Goal: Task Accomplishment & Management: Complete application form

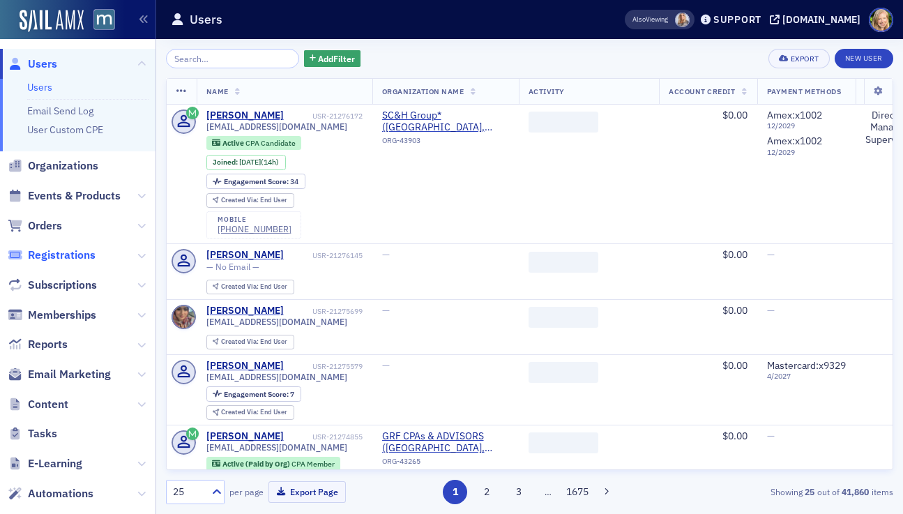
click at [43, 249] on span "Registrations" at bounding box center [62, 255] width 68 height 15
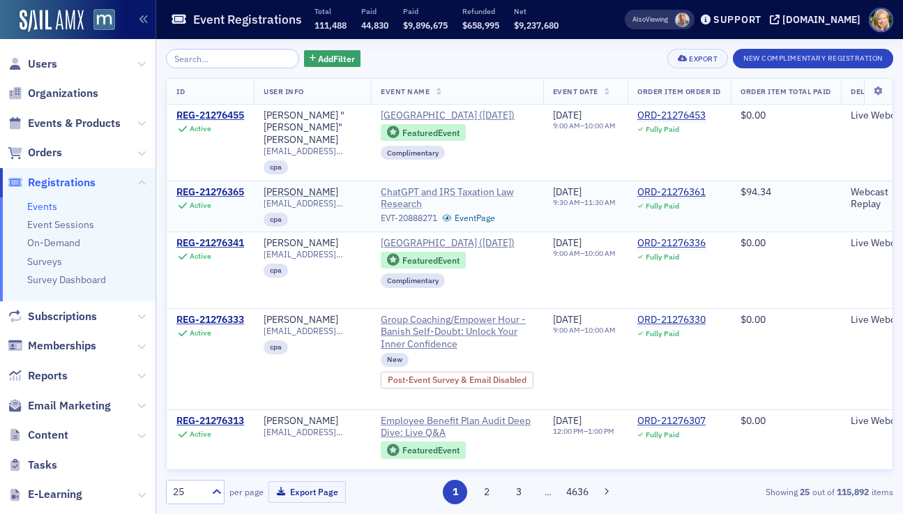
click at [469, 191] on span "ChatGPT and IRS Taxation Law Research" at bounding box center [457, 198] width 153 height 24
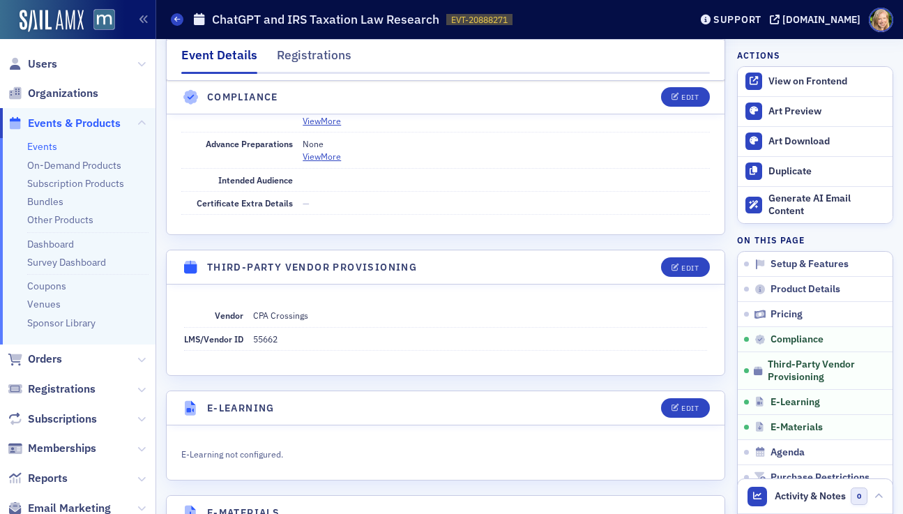
scroll to position [1733, 0]
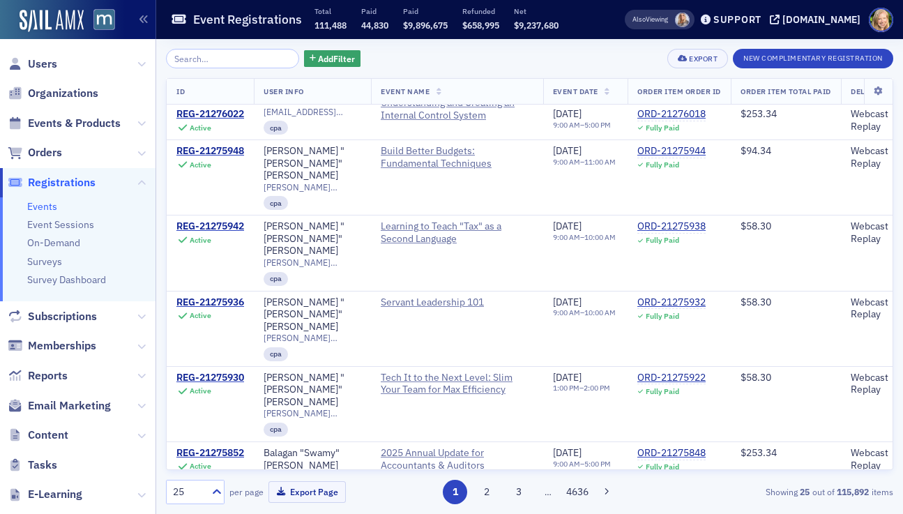
scroll to position [1162, 0]
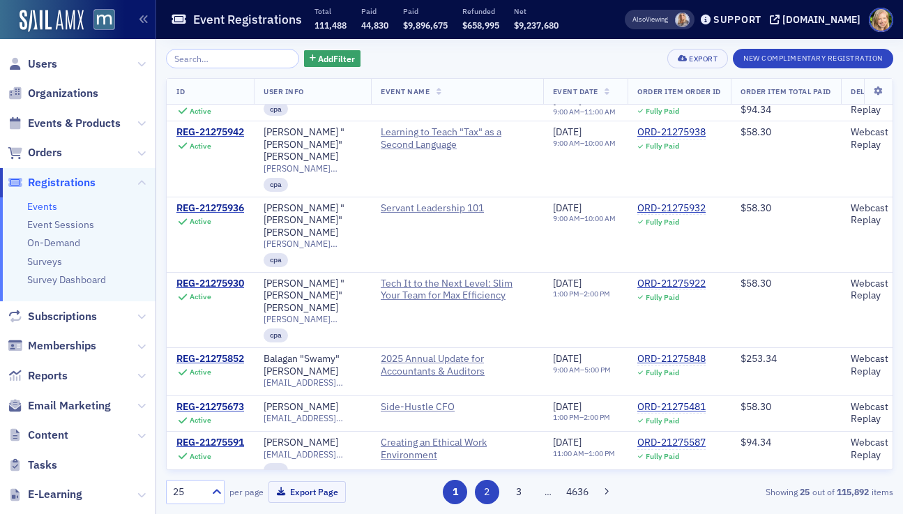
click at [490, 490] on button "2" at bounding box center [487, 492] width 24 height 24
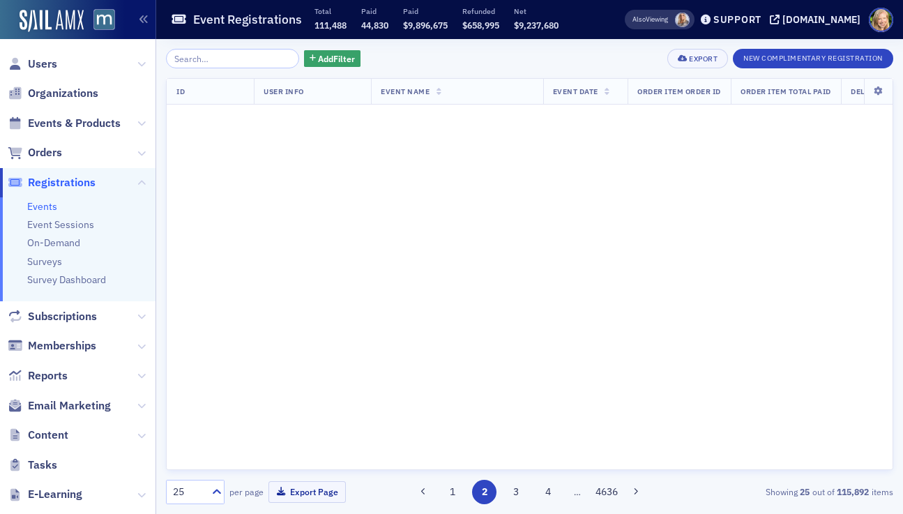
scroll to position [0, 0]
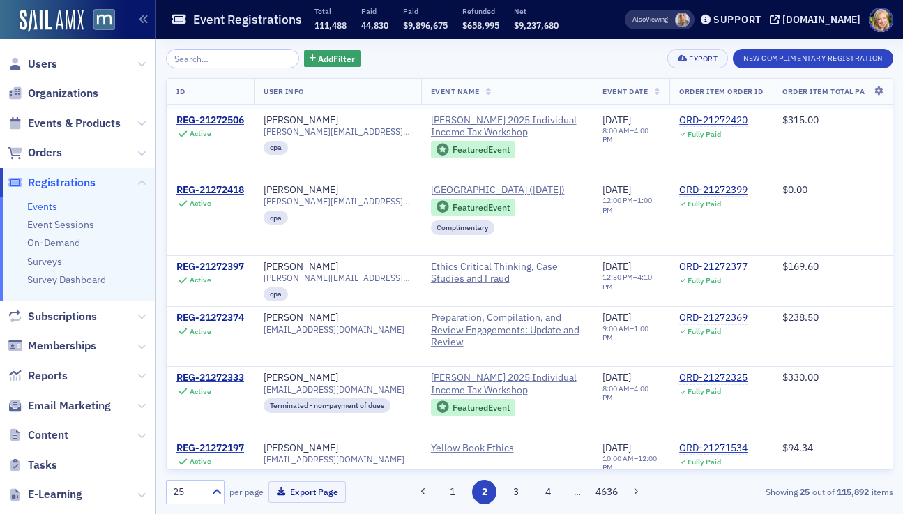
scroll to position [1392, 0]
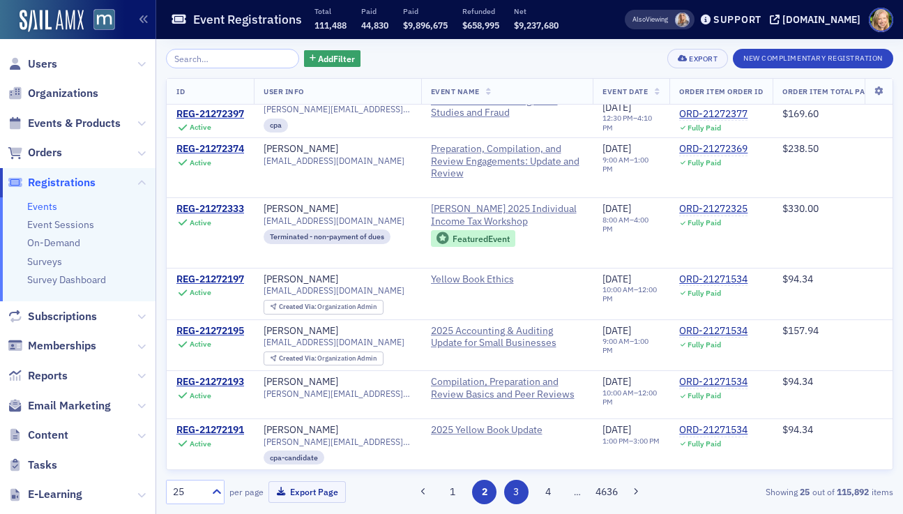
click at [515, 494] on button "3" at bounding box center [516, 492] width 24 height 24
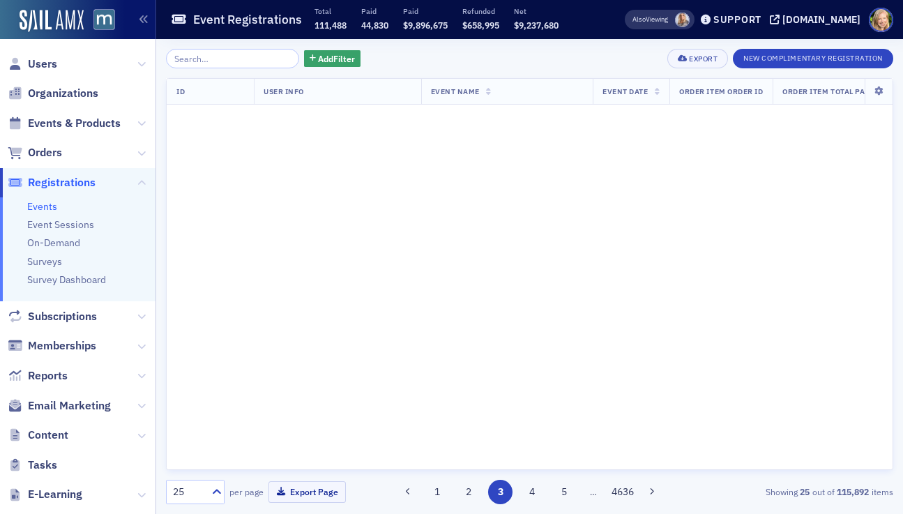
scroll to position [0, 0]
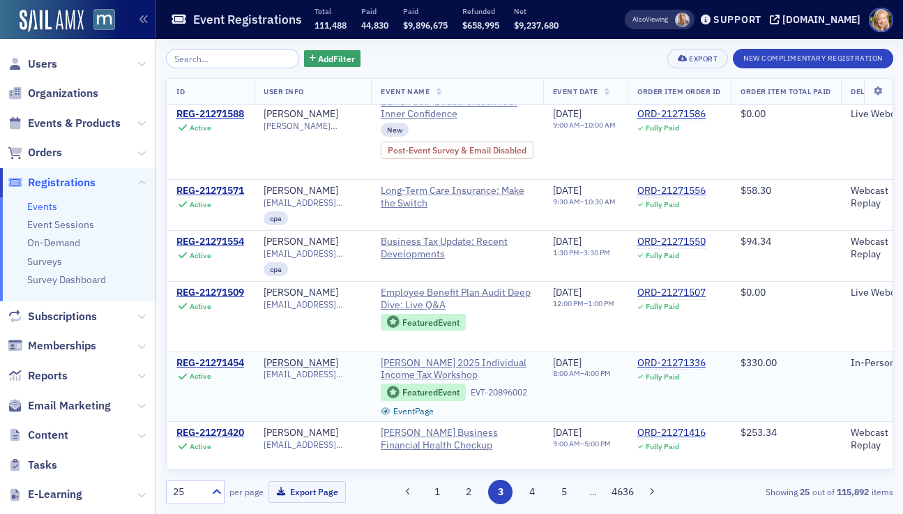
scroll to position [1433, 0]
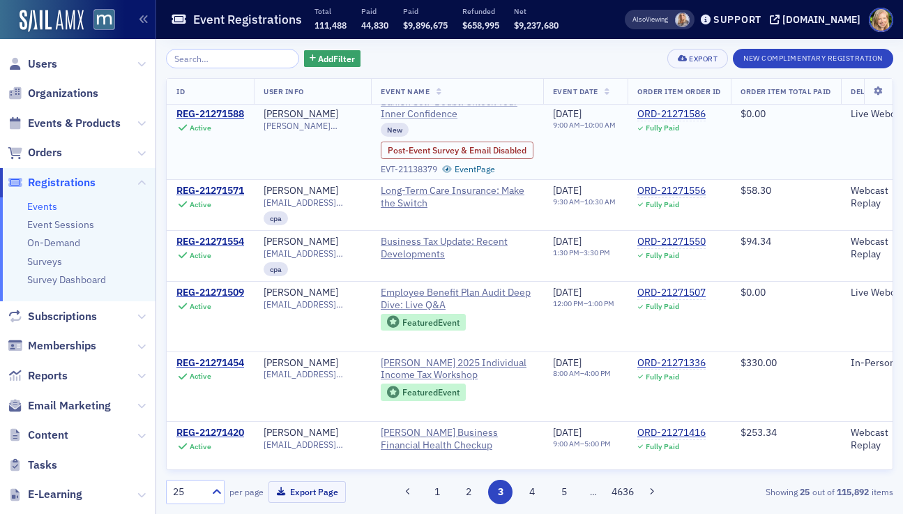
click at [437, 121] on span "Group Coaching/Empower Hour - Banish Self-Doubt: Unlock Your Inner Confidence" at bounding box center [457, 102] width 153 height 37
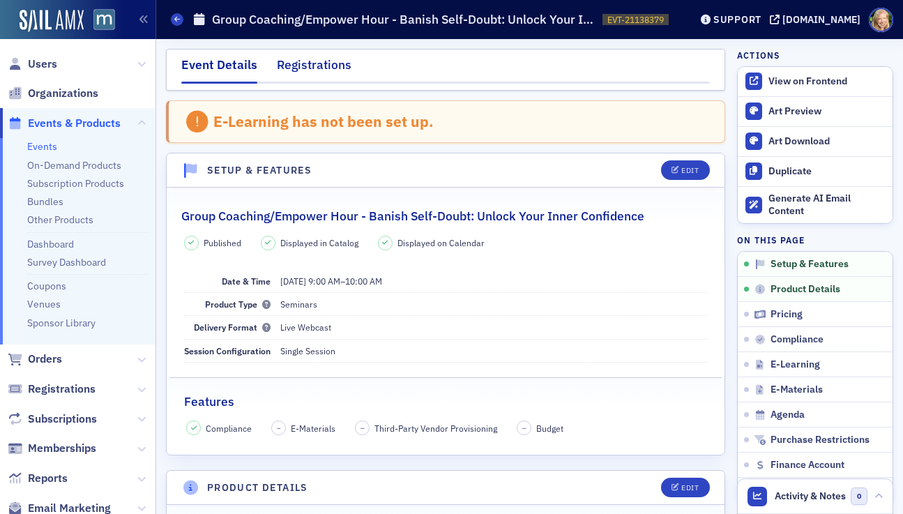
click at [291, 70] on div "Registrations" at bounding box center [314, 69] width 75 height 26
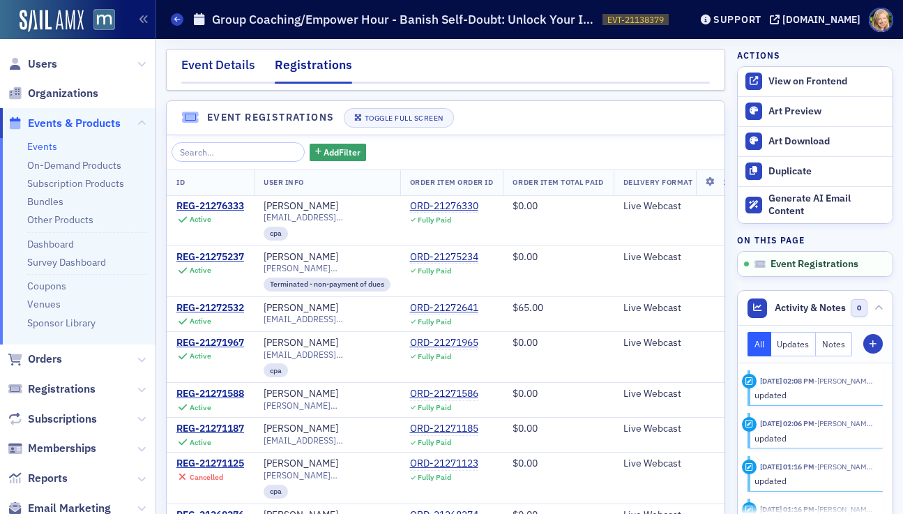
click at [241, 77] on div "Event Details" at bounding box center [218, 69] width 74 height 26
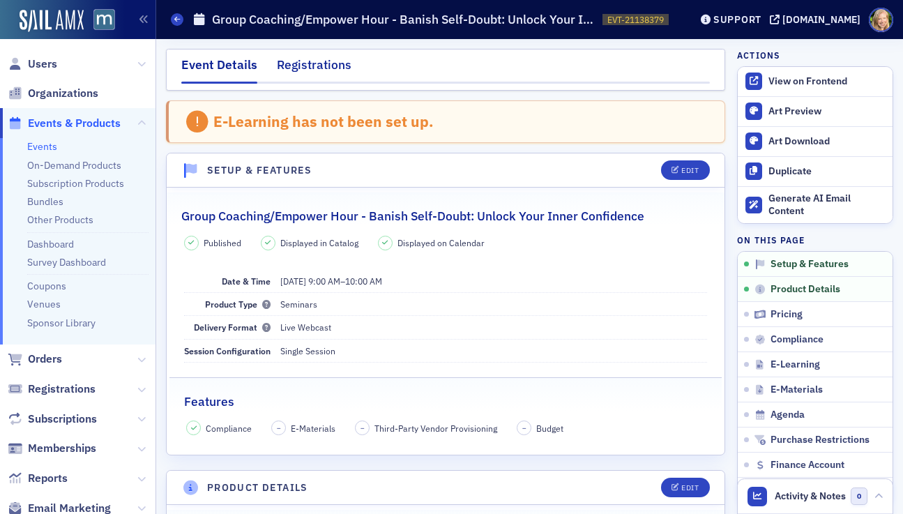
click at [344, 61] on div "Registrations" at bounding box center [314, 69] width 75 height 26
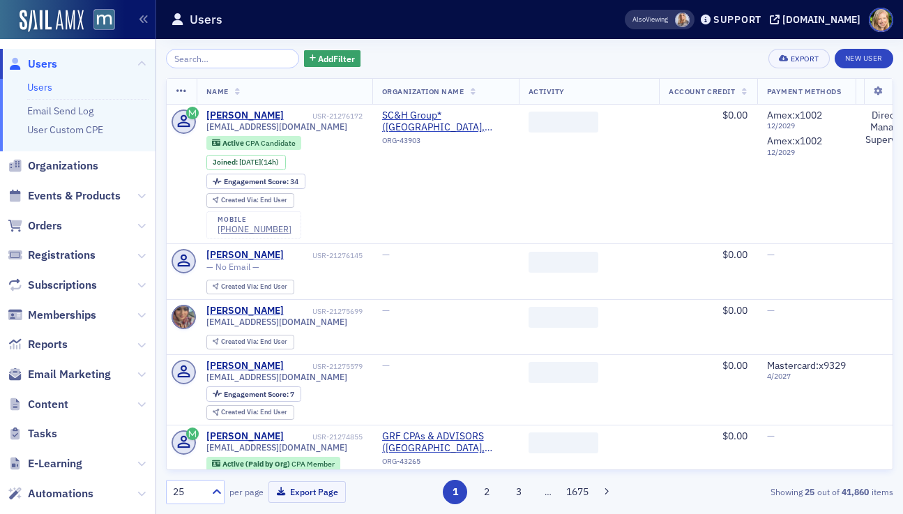
click at [209, 59] on input "search" at bounding box center [232, 59] width 133 height 20
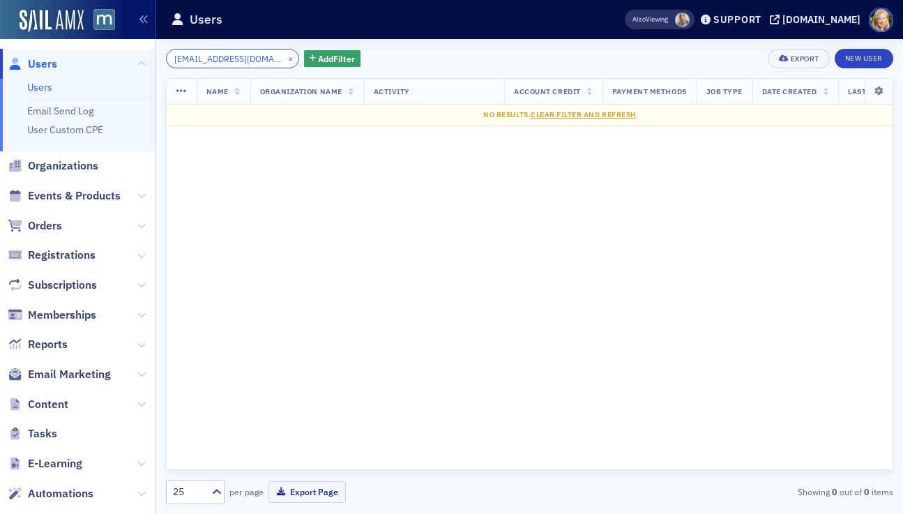
click at [190, 55] on input "tax@kolakbg.com" at bounding box center [232, 59] width 133 height 20
paste input "Kolawole"
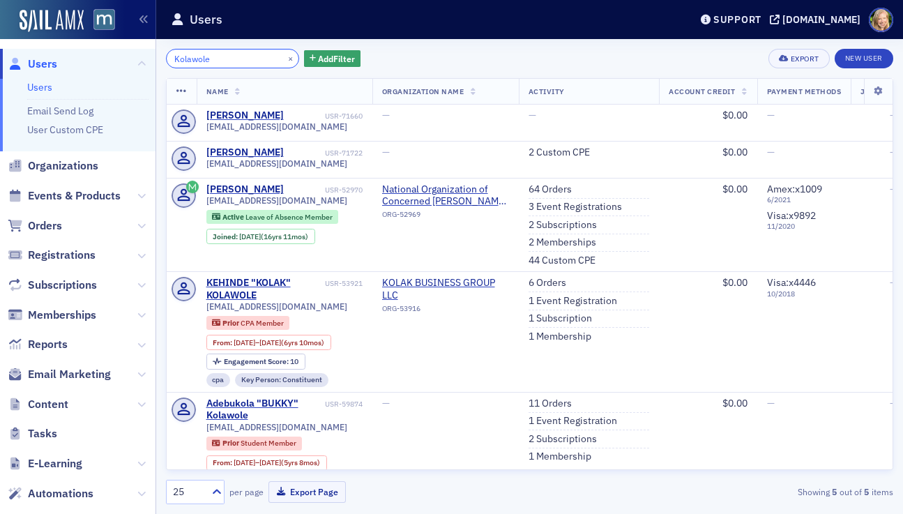
click at [226, 54] on input "Kolawole" at bounding box center [232, 59] width 133 height 20
paste input "lisa@lisafeinmancpa.com"
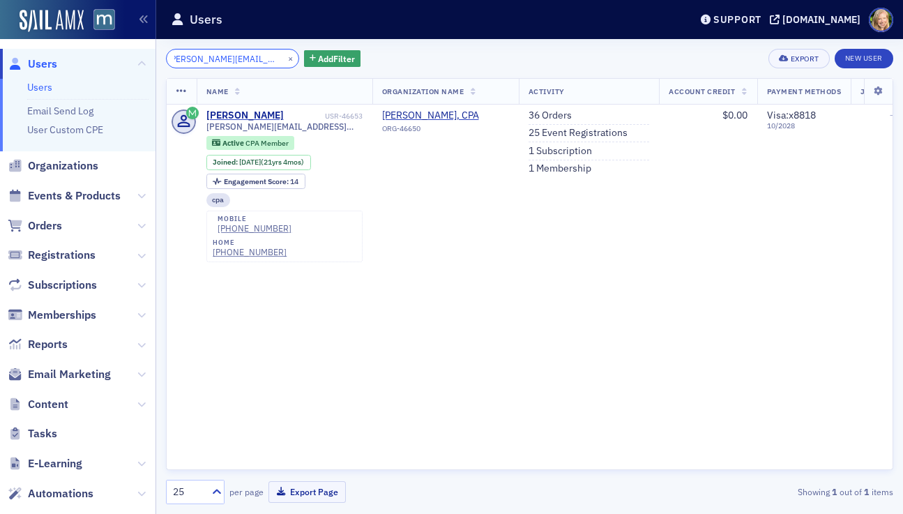
type input "lisa@lisafeinmancpa.com"
click at [45, 84] on link "Users" at bounding box center [39, 87] width 25 height 13
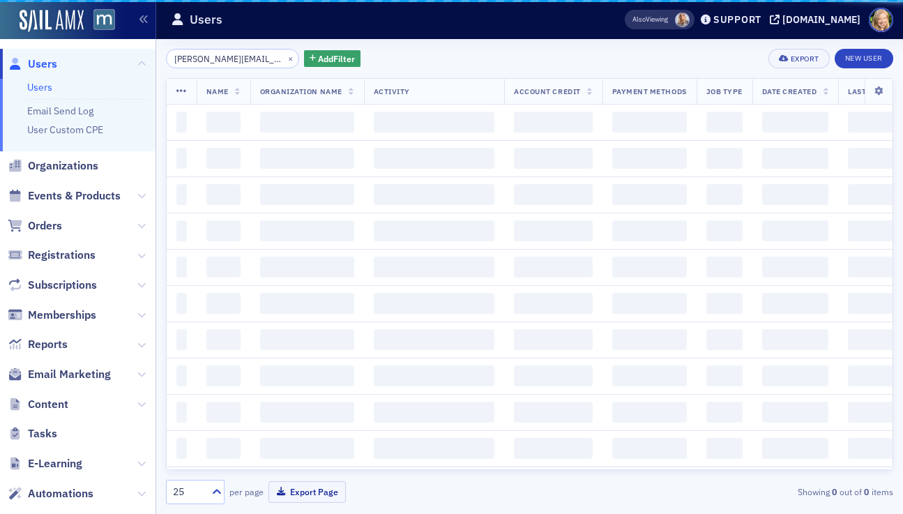
scroll to position [0, 6]
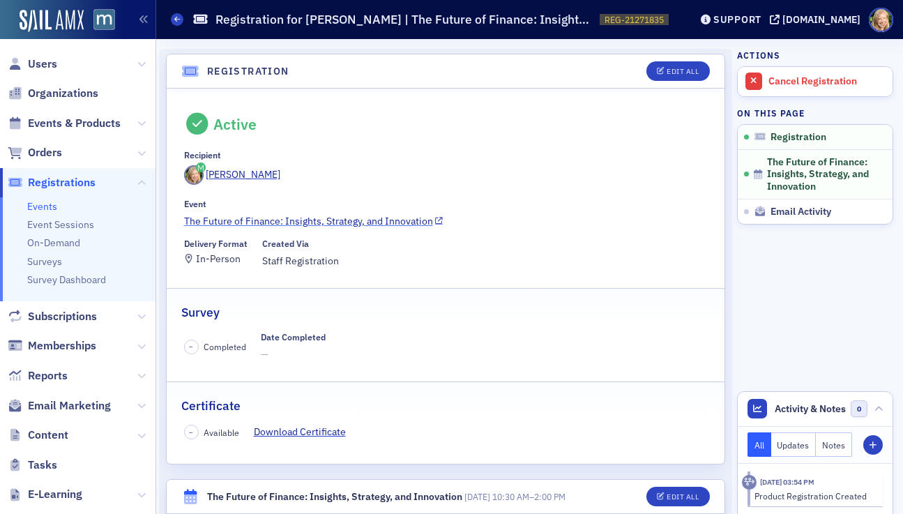
click at [288, 220] on link "The Future of Finance: Insights, Strategy, and Innovation" at bounding box center [446, 221] width 524 height 15
click at [62, 59] on span "Users" at bounding box center [78, 64] width 156 height 30
click at [45, 63] on span "Users" at bounding box center [42, 64] width 29 height 15
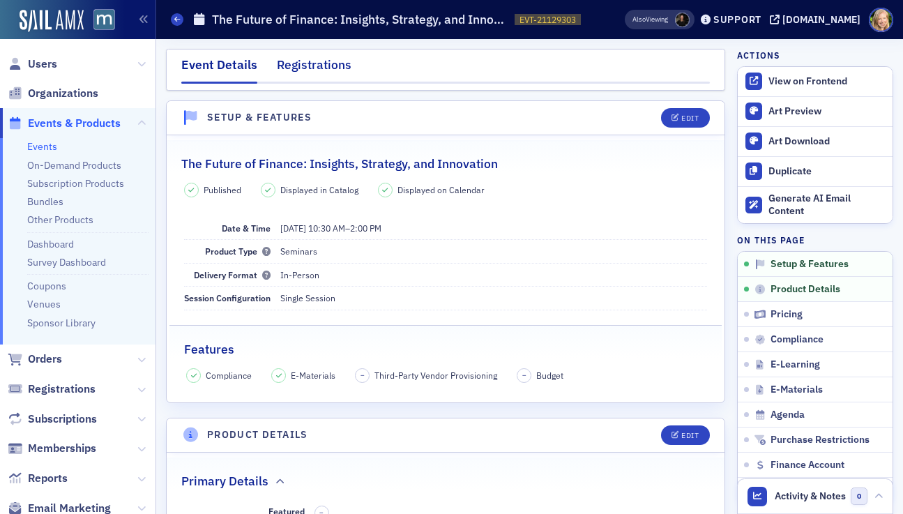
click at [329, 65] on div "Registrations" at bounding box center [314, 69] width 75 height 26
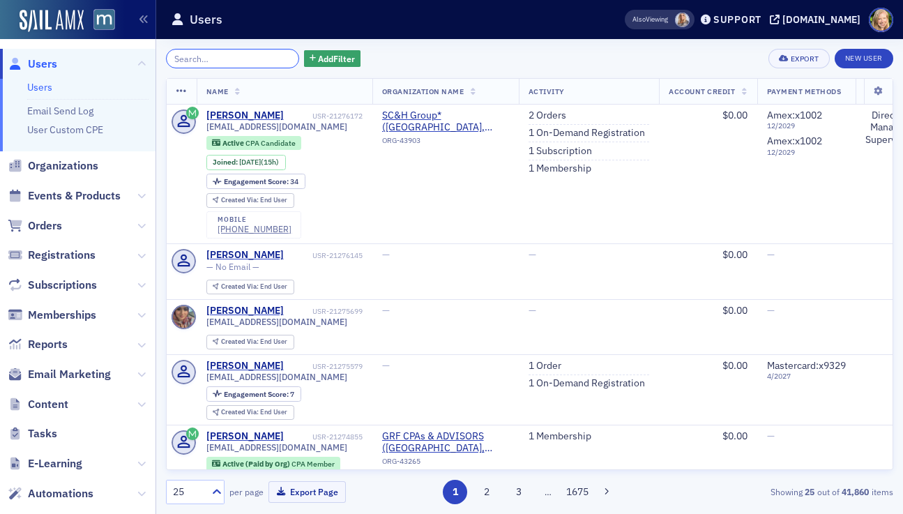
paste input "[PERSON_NAME]"
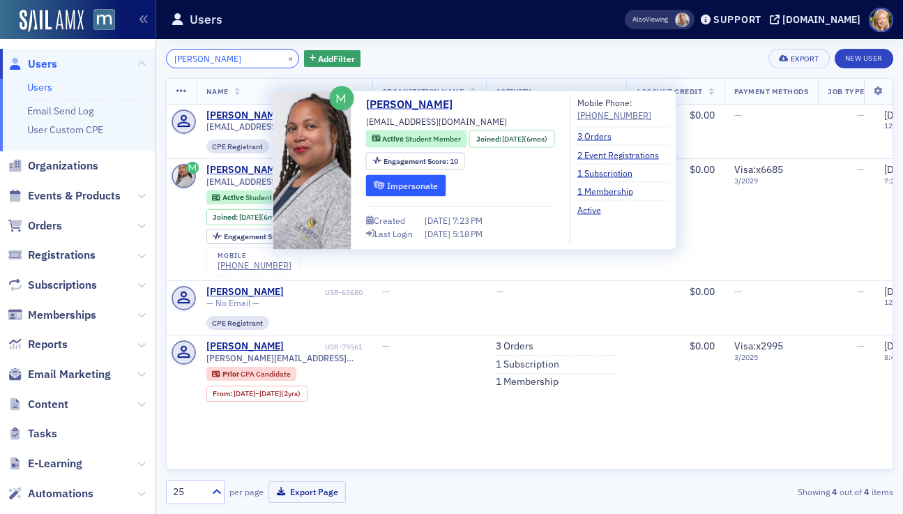
type input "[PERSON_NAME]"
click at [420, 188] on button "Impersonate" at bounding box center [406, 185] width 80 height 22
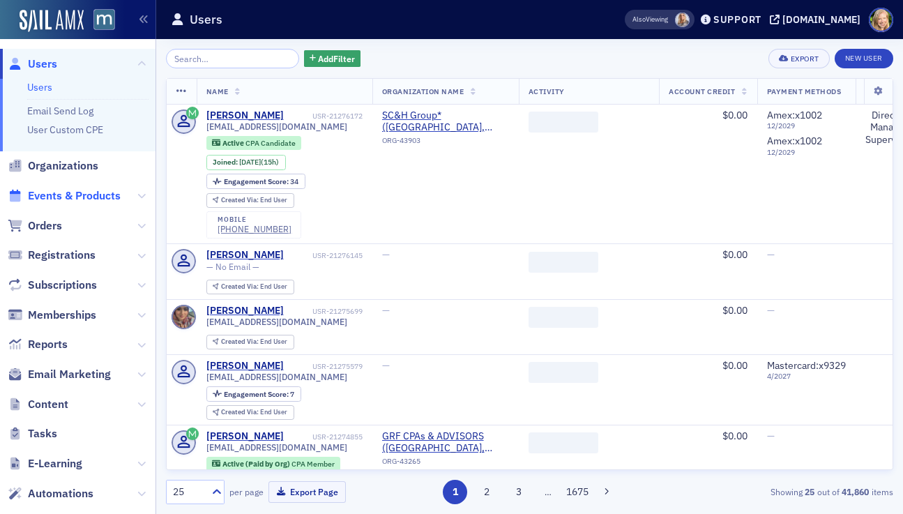
click at [78, 193] on span "Events & Products" at bounding box center [74, 195] width 93 height 15
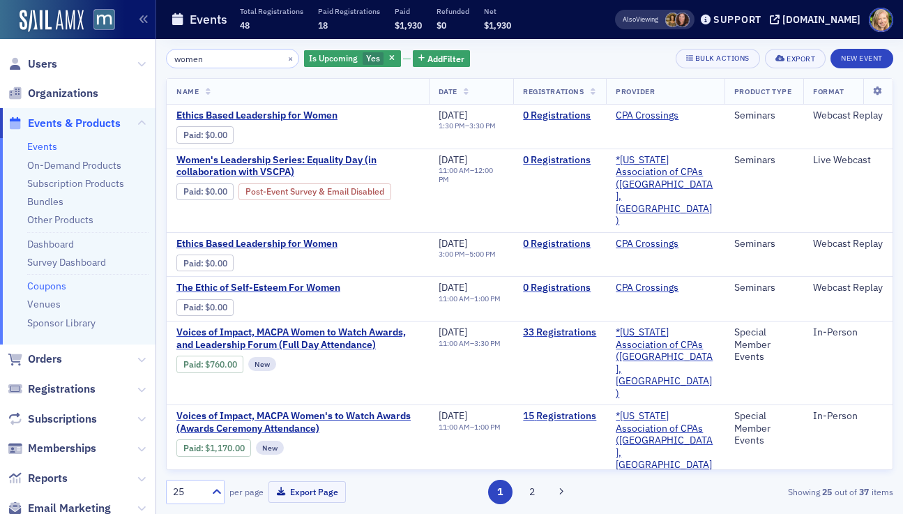
type input "women"
click at [47, 289] on link "Coupons" at bounding box center [46, 286] width 39 height 13
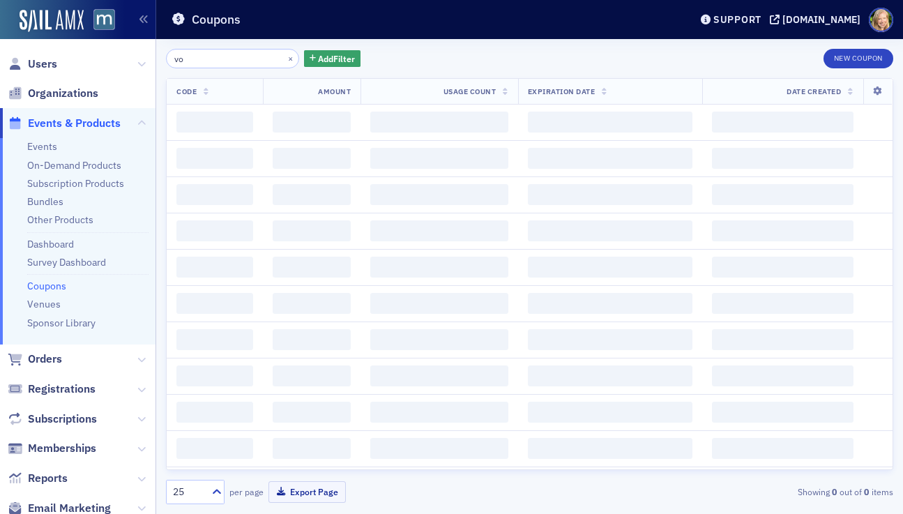
type input "v"
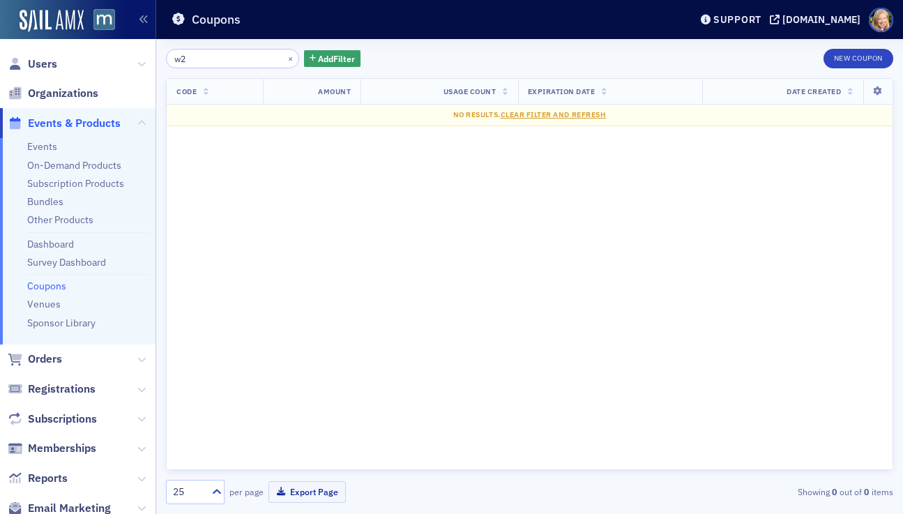
type input "w"
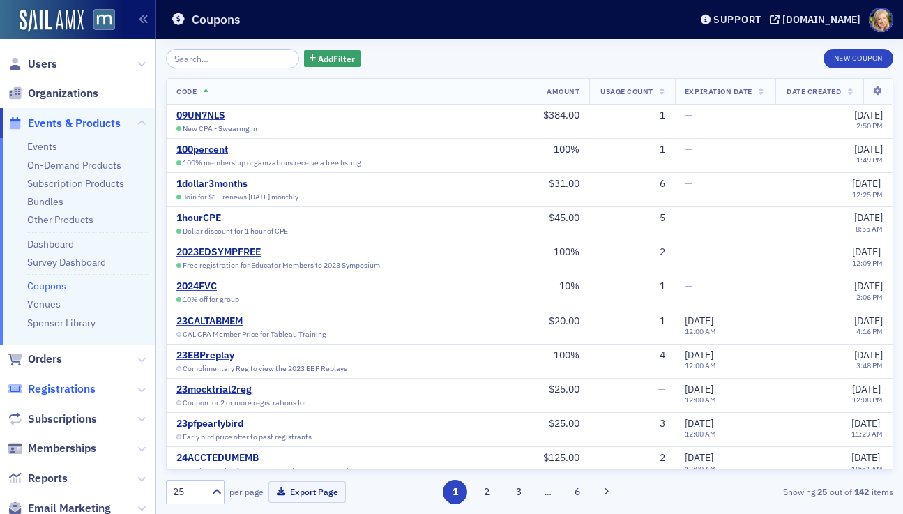
click at [53, 390] on span "Registrations" at bounding box center [62, 389] width 68 height 15
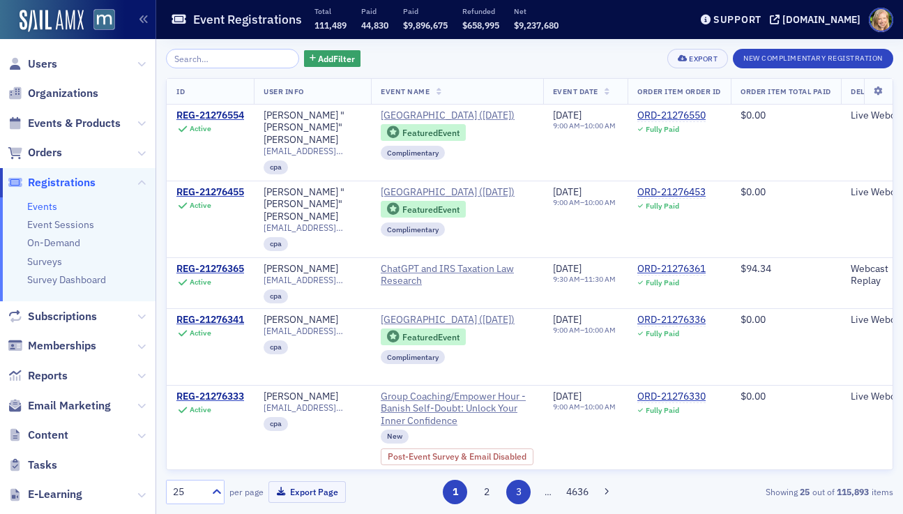
click at [517, 487] on button "3" at bounding box center [518, 492] width 24 height 24
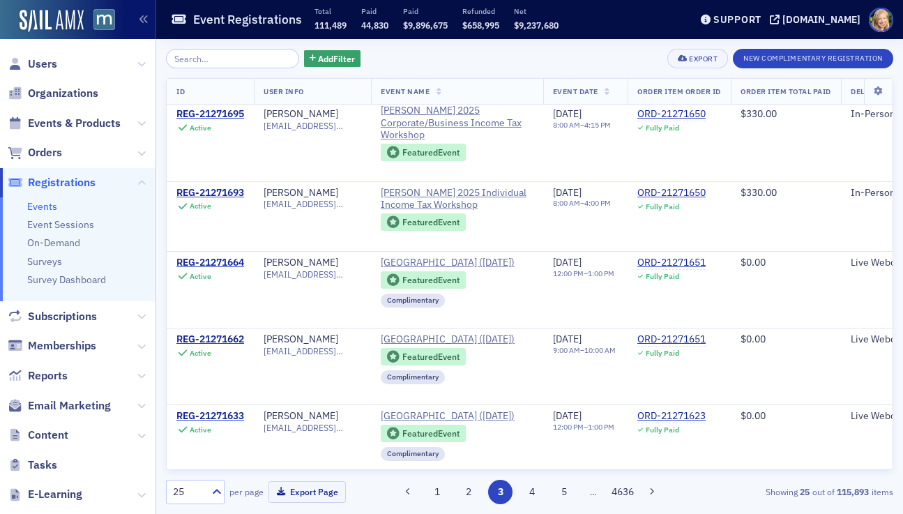
scroll to position [1475, 0]
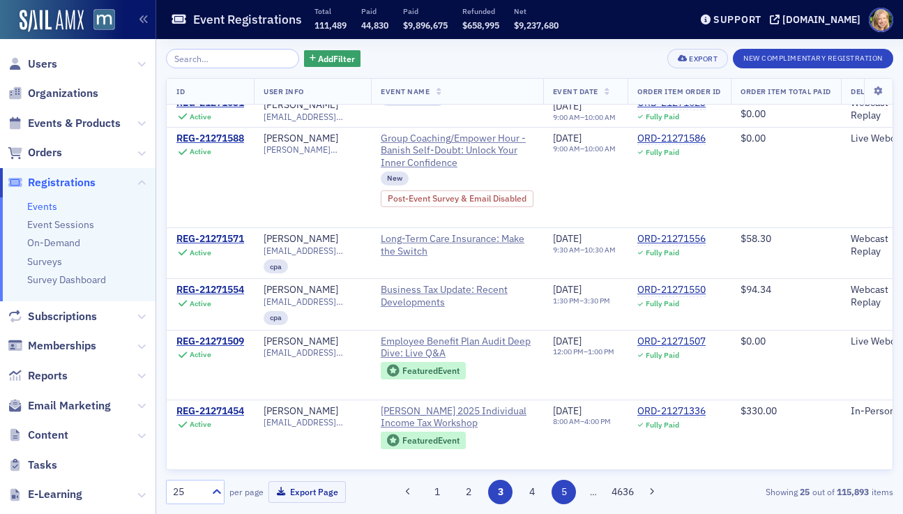
click at [559, 495] on button "5" at bounding box center [564, 492] width 24 height 24
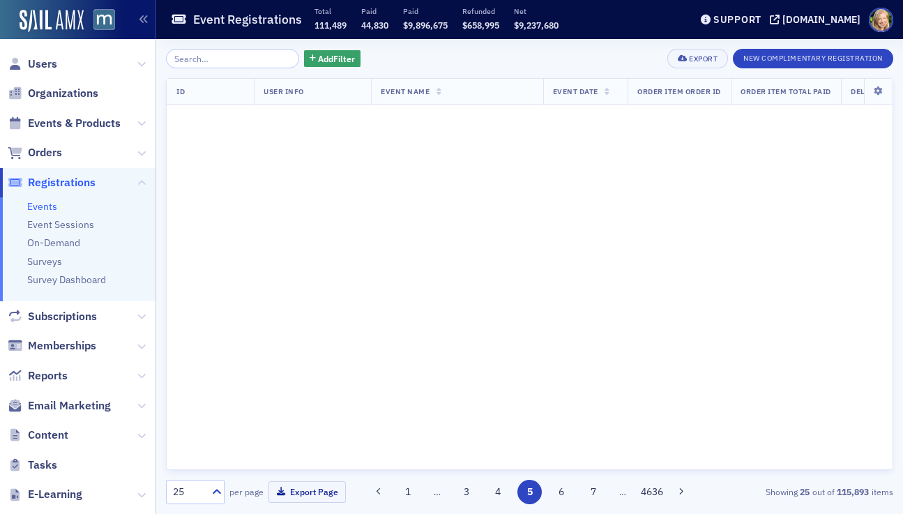
scroll to position [0, 0]
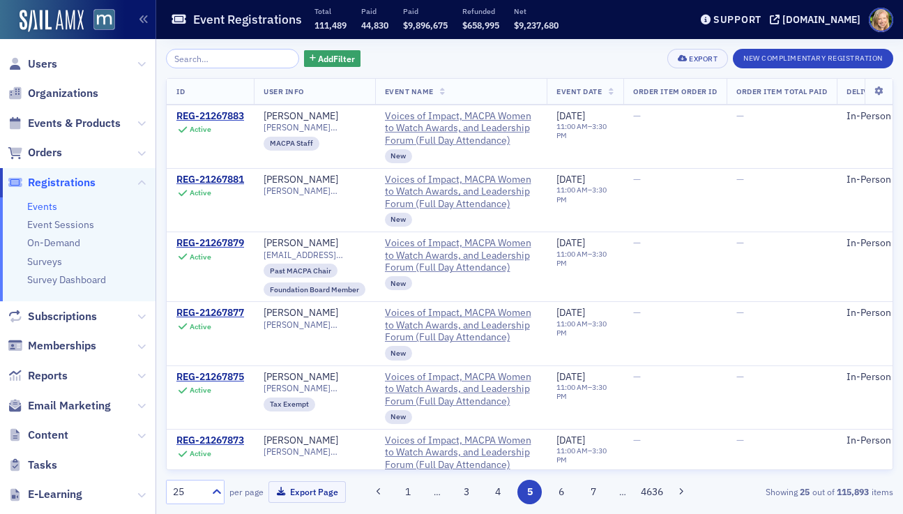
scroll to position [755, 0]
click at [240, 238] on div "REG-21267879" at bounding box center [210, 244] width 68 height 13
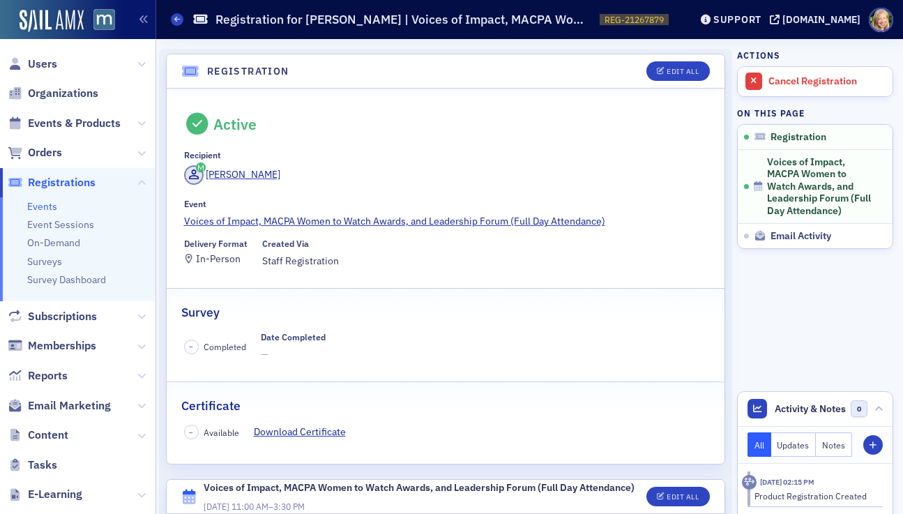
click at [435, 43] on div "Registration Edit All Active Recipient Kimberly Ellison-Taylor Event Voices of …" at bounding box center [445, 479] width 559 height 881
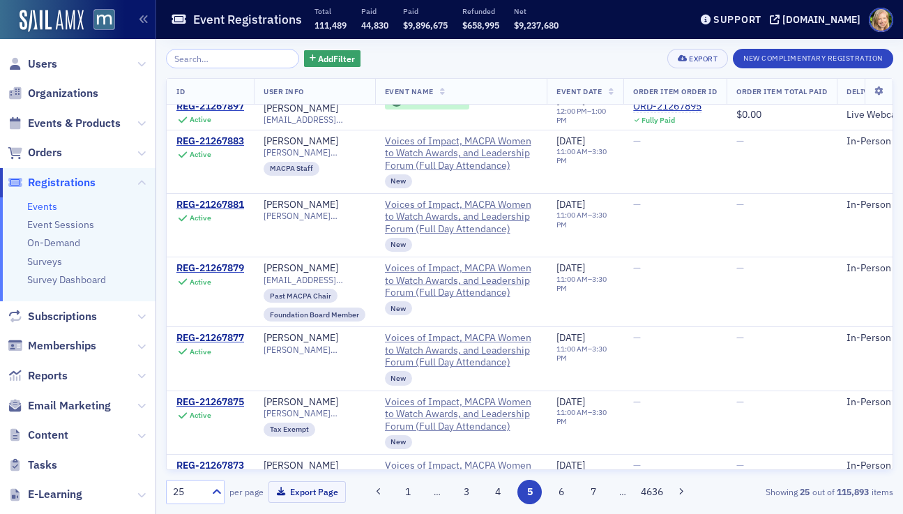
scroll to position [844, 0]
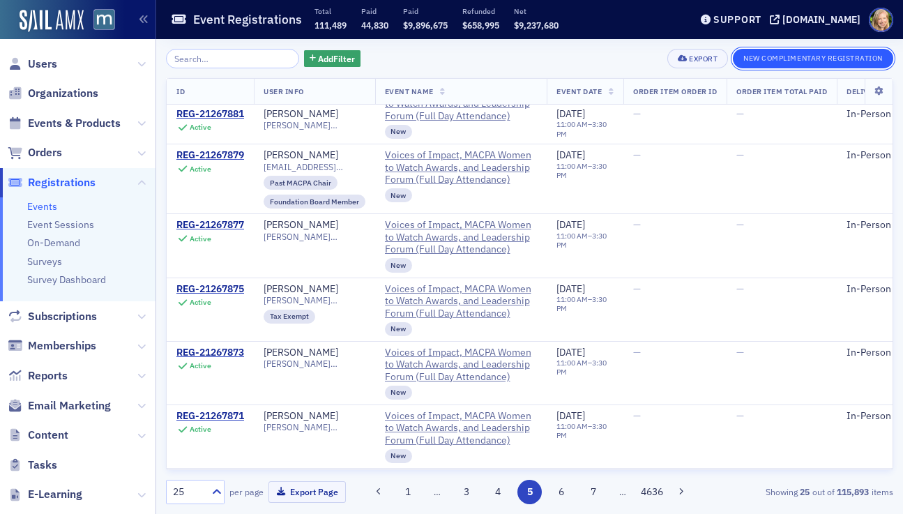
click at [773, 61] on button "New Complimentary Registration" at bounding box center [813, 59] width 160 height 20
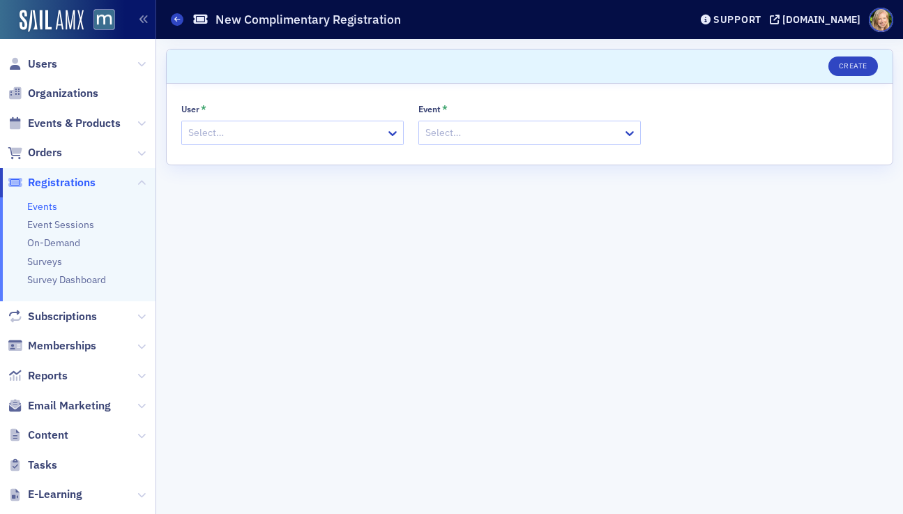
click at [273, 140] on div at bounding box center [285, 132] width 197 height 17
paste input "Latanya"
type input "Latanya"
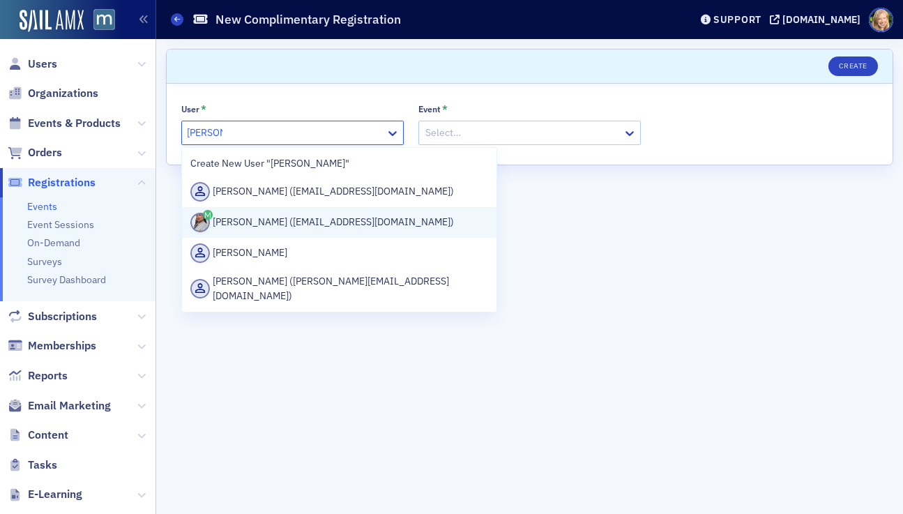
click at [294, 223] on div "Latanya Carter (latanyacartera@outlook.com)" at bounding box center [339, 223] width 298 height 20
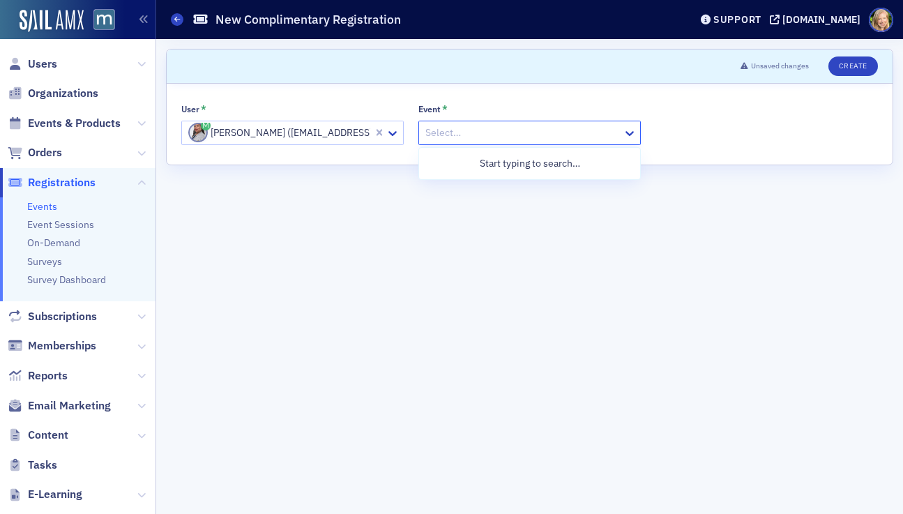
click at [477, 126] on div at bounding box center [522, 132] width 197 height 17
type input "voices of impact"
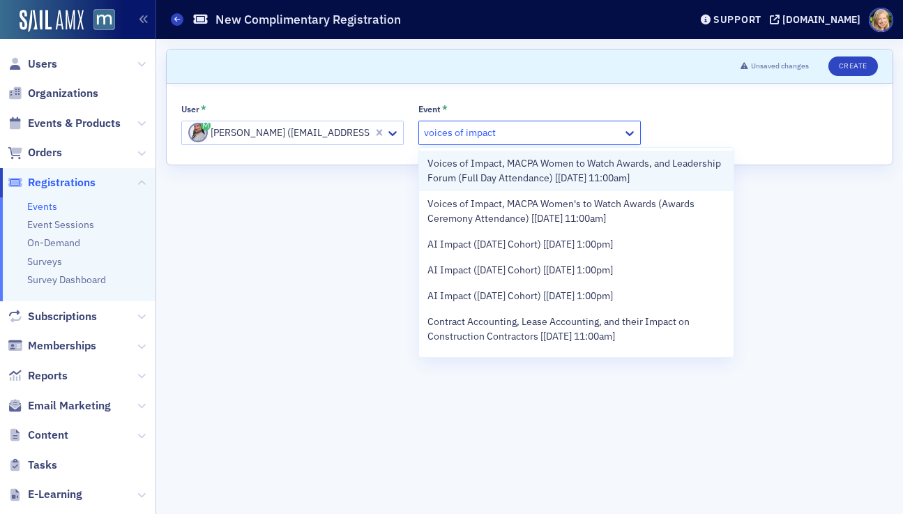
click at [658, 172] on span "Voices of Impact, MACPA Women to Watch Awards, and Leadership Forum (Full Day A…" at bounding box center [577, 170] width 298 height 29
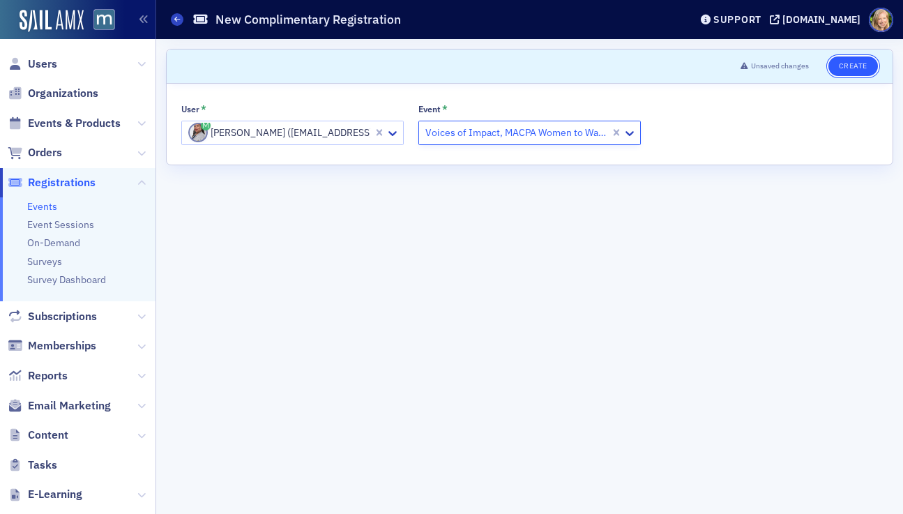
click at [848, 66] on button "Create" at bounding box center [854, 67] width 50 height 20
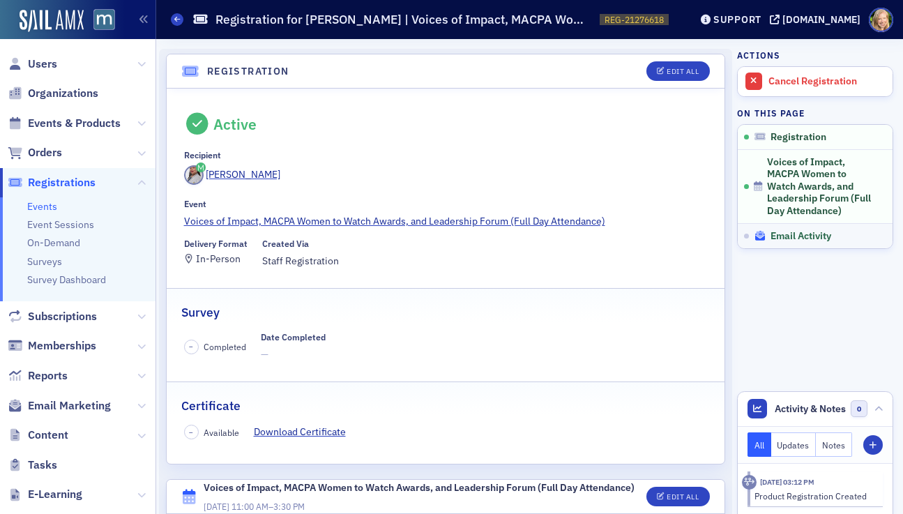
click at [762, 236] on icon at bounding box center [760, 236] width 13 height 10
click at [266, 173] on div "[PERSON_NAME]" at bounding box center [243, 174] width 75 height 15
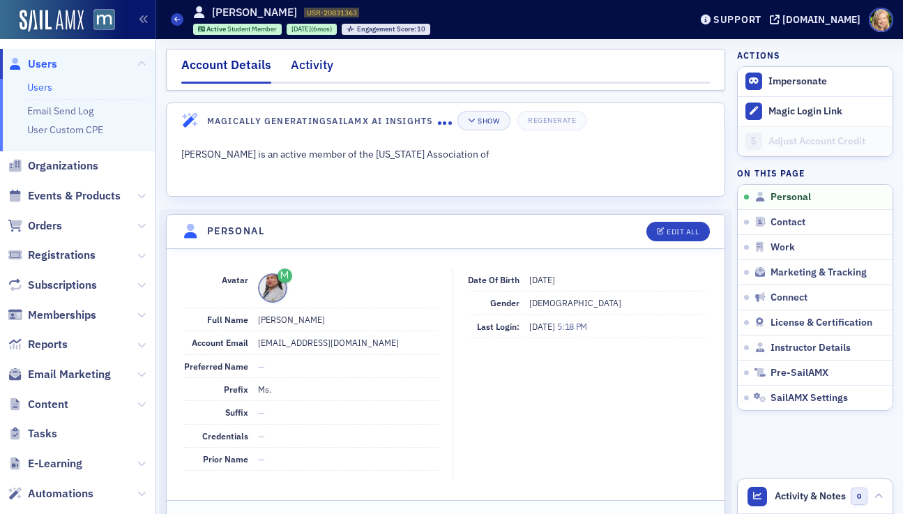
click at [325, 66] on div "Activity" at bounding box center [312, 69] width 43 height 26
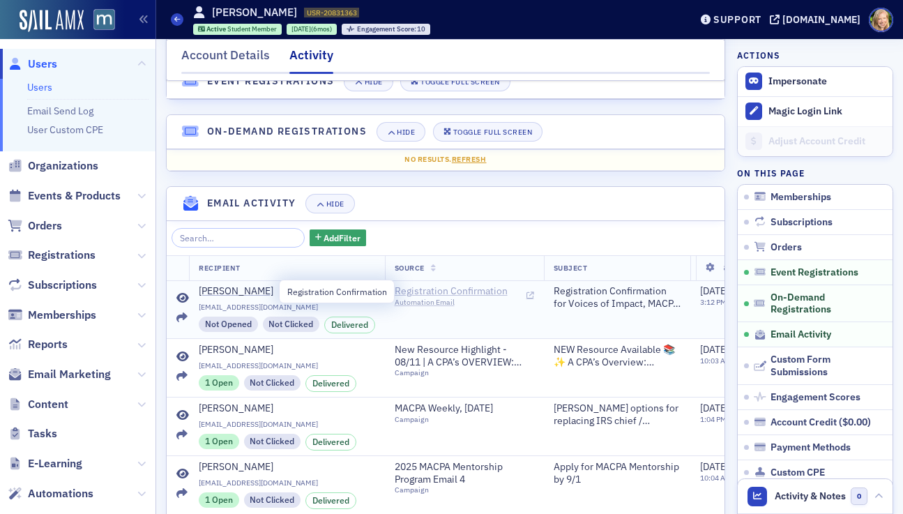
click at [473, 295] on span "Registration Confirmation" at bounding box center [458, 291] width 127 height 13
click at [182, 296] on icon at bounding box center [182, 298] width 13 height 11
